Goal: Information Seeking & Learning: Understand process/instructions

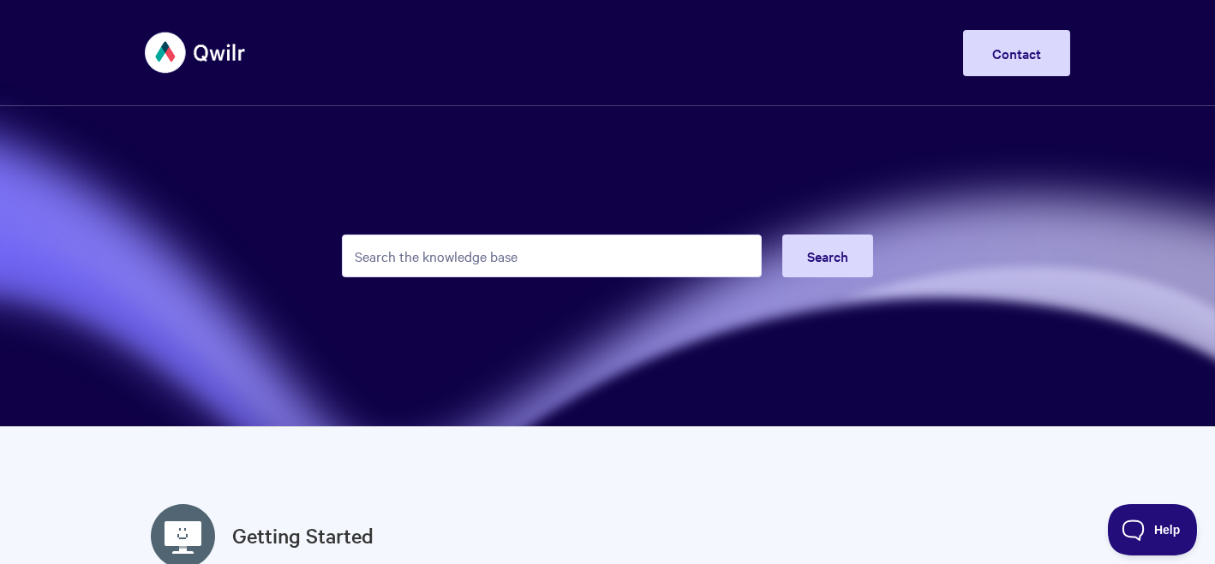
click at [517, 260] on input "Search the knowledge base" at bounding box center [552, 256] width 420 height 43
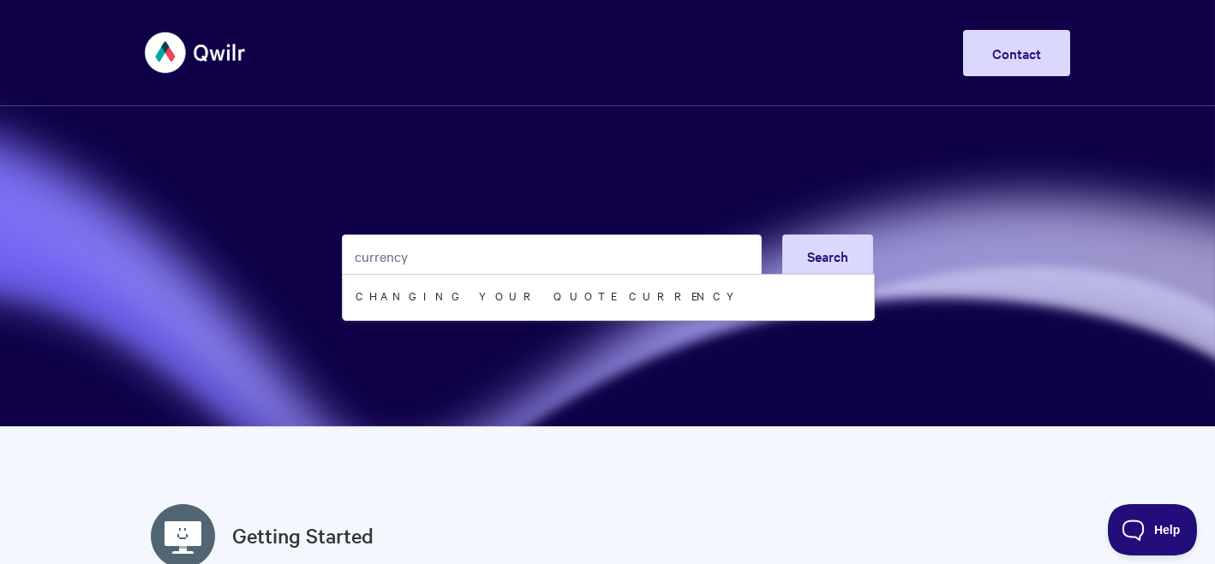
type input "currency"
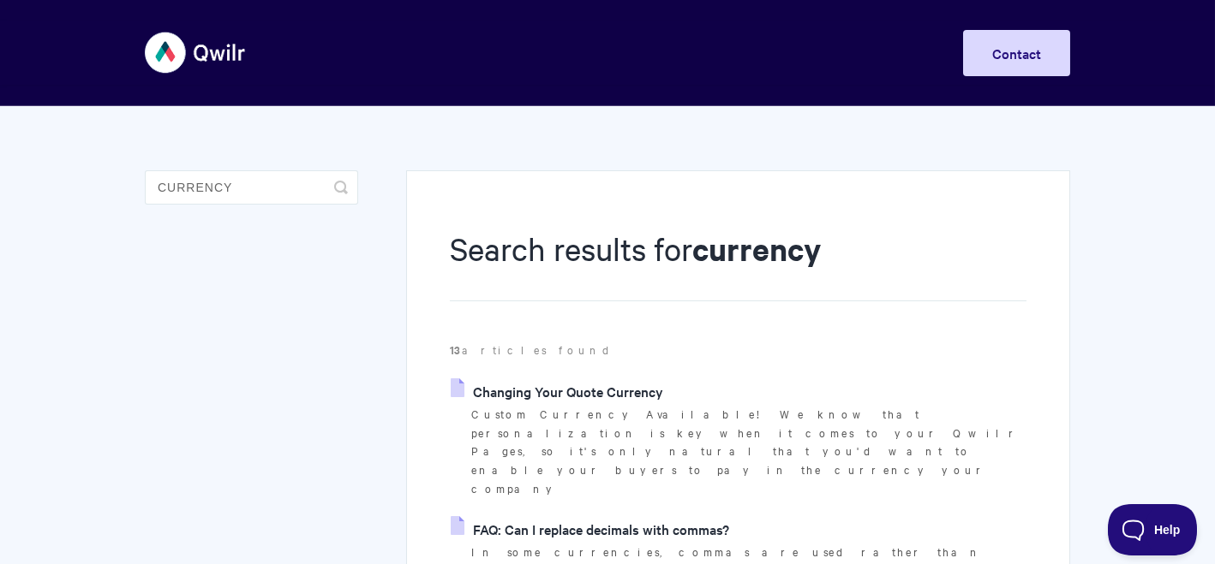
click at [626, 392] on link "Changing Your Quote Currency" at bounding box center [557, 392] width 212 height 26
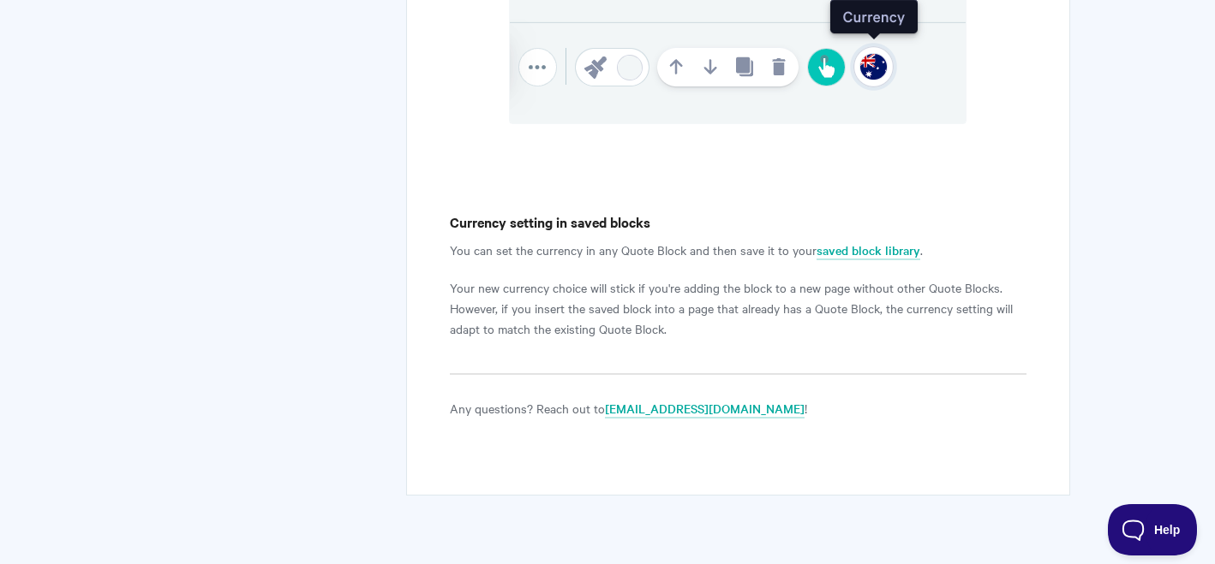
scroll to position [1168, 0]
